Goal: Task Accomplishment & Management: Use online tool/utility

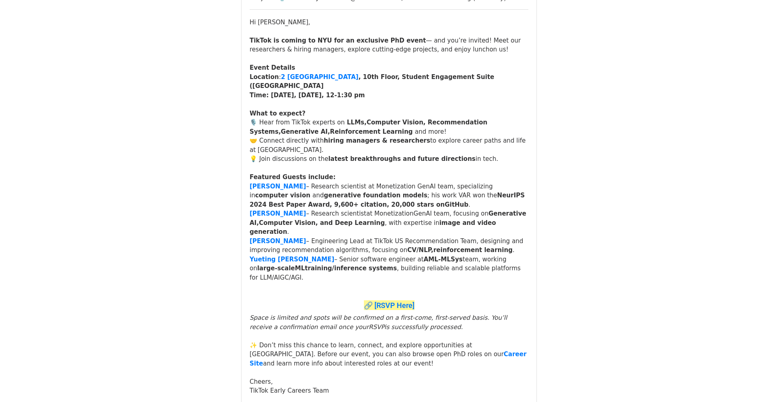
scroll to position [119, 0]
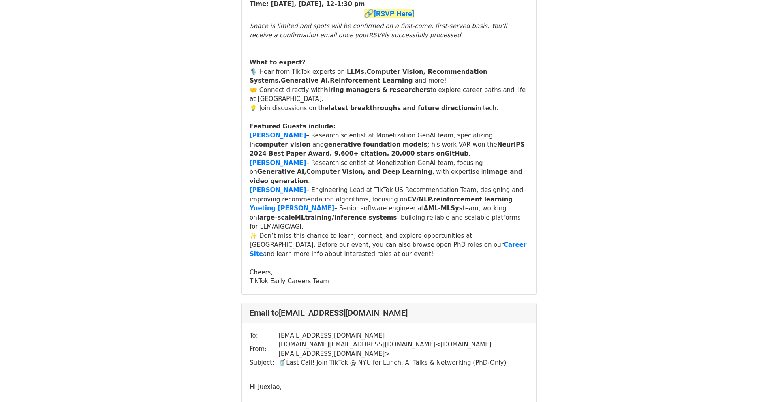
scroll to position [674, 0]
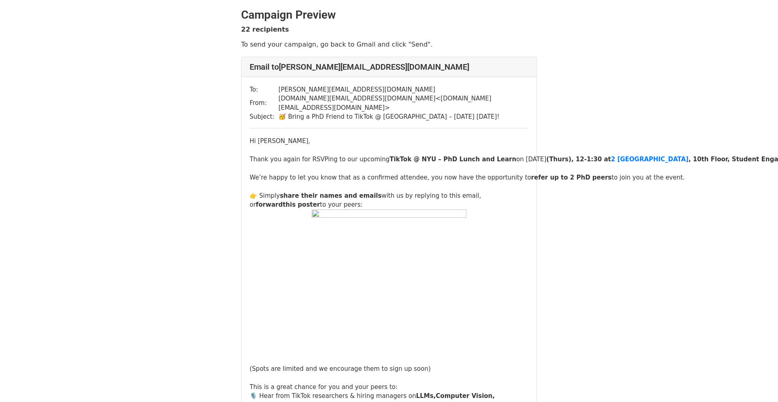
scroll to position [3, 0]
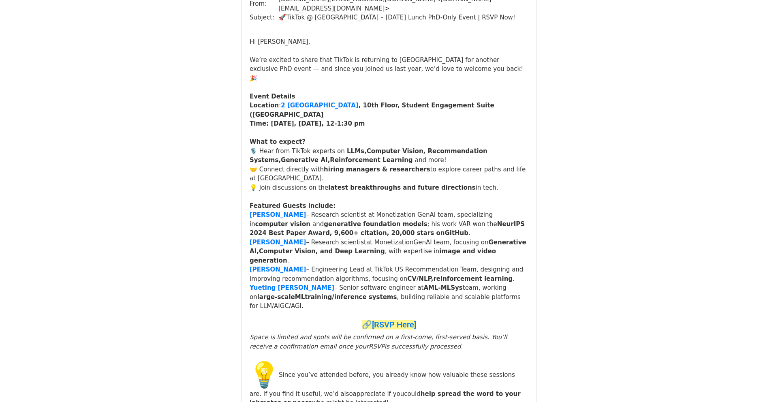
scroll to position [221, 0]
